Goal: Task Accomplishment & Management: Manage account settings

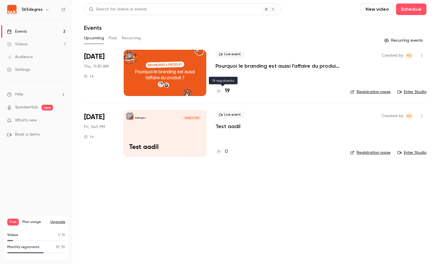
click at [227, 91] on h4 "19" at bounding box center [227, 91] width 5 height 8
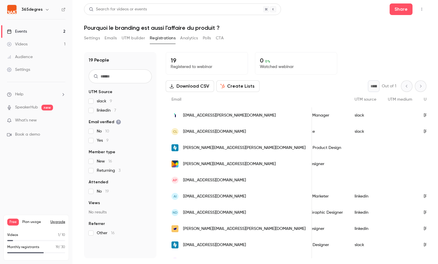
click at [32, 70] on link "Settings" at bounding box center [36, 69] width 72 height 13
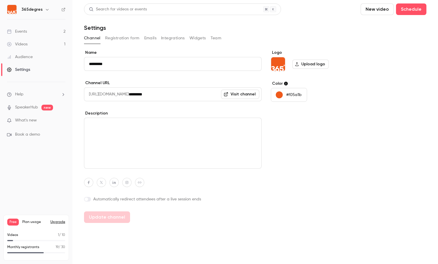
click at [212, 36] on button "Team" at bounding box center [215, 38] width 11 height 9
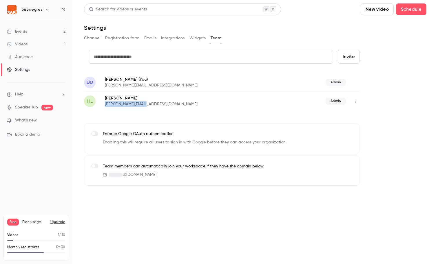
drag, startPoint x: 152, startPoint y: 104, endPoint x: 101, endPoint y: 103, distance: 51.2
click at [101, 103] on div "HL [PERSON_NAME] CHOMIENNE [PERSON_NAME][EMAIL_ADDRESS][DOMAIN_NAME] Admin" at bounding box center [222, 101] width 276 height 19
copy p "[PERSON_NAME][EMAIL_ADDRESS][DOMAIN_NAME]"
click at [118, 54] on input "text" at bounding box center [211, 57] width 244 height 14
paste input "**********"
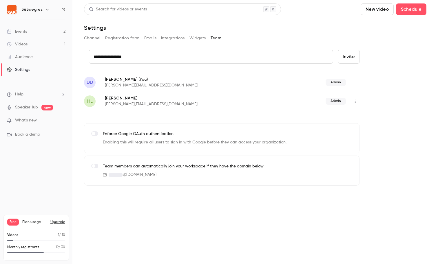
type input "**********"
click at [353, 58] on button "Invite" at bounding box center [348, 57] width 22 height 14
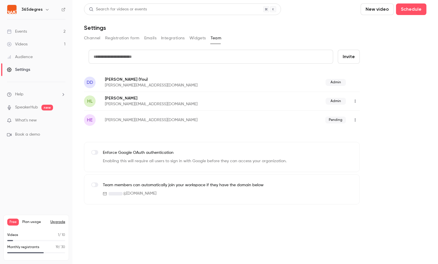
click at [356, 118] on icon "button" at bounding box center [354, 120] width 5 height 4
click at [376, 116] on div at bounding box center [219, 132] width 438 height 264
